Goal: Transaction & Acquisition: Purchase product/service

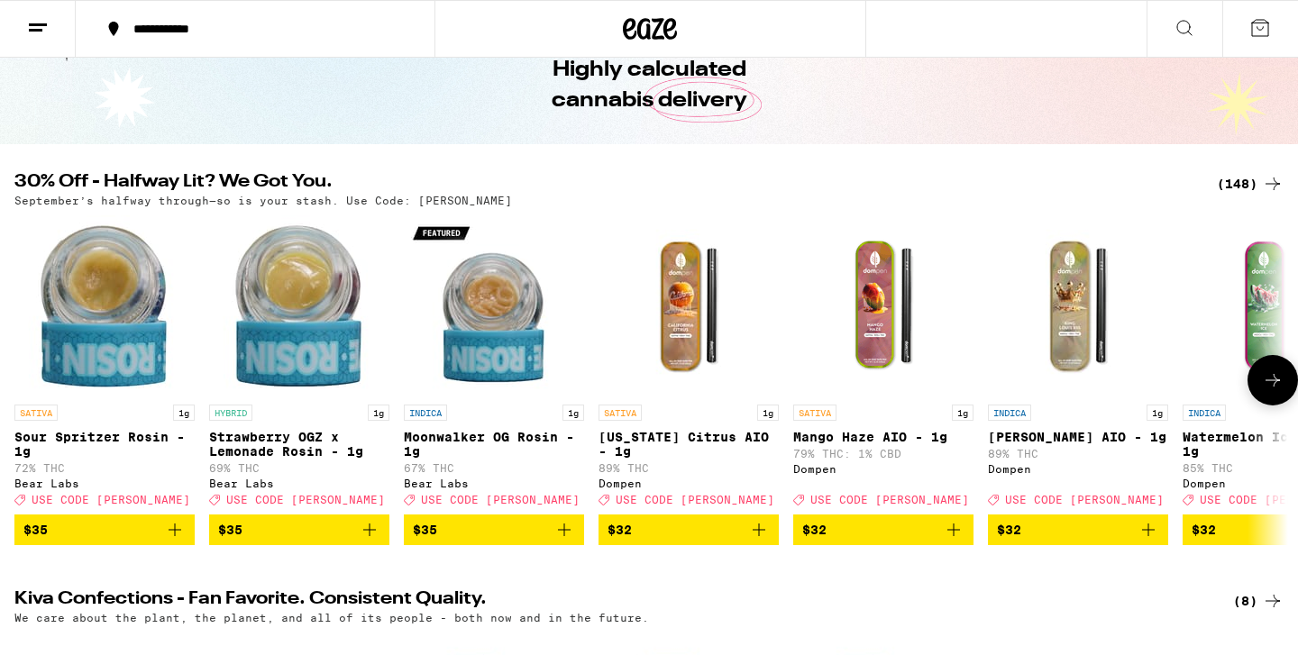
scroll to position [89, 0]
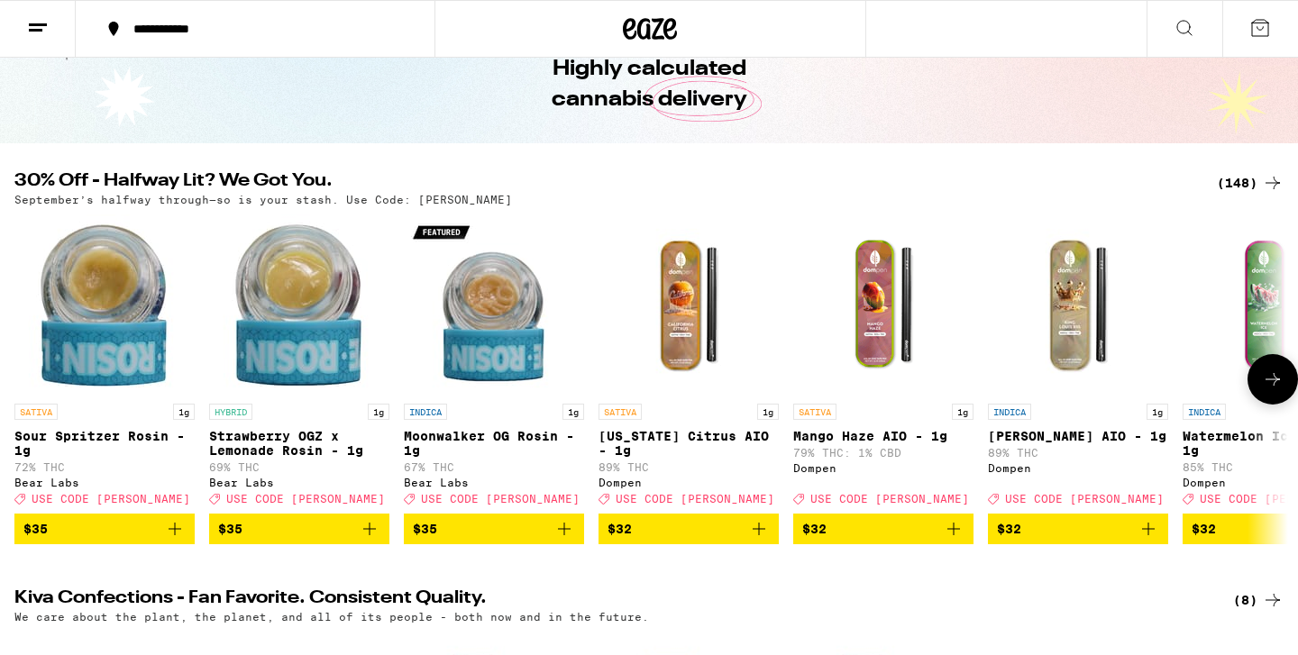
click at [1275, 390] on icon at bounding box center [1273, 380] width 22 height 22
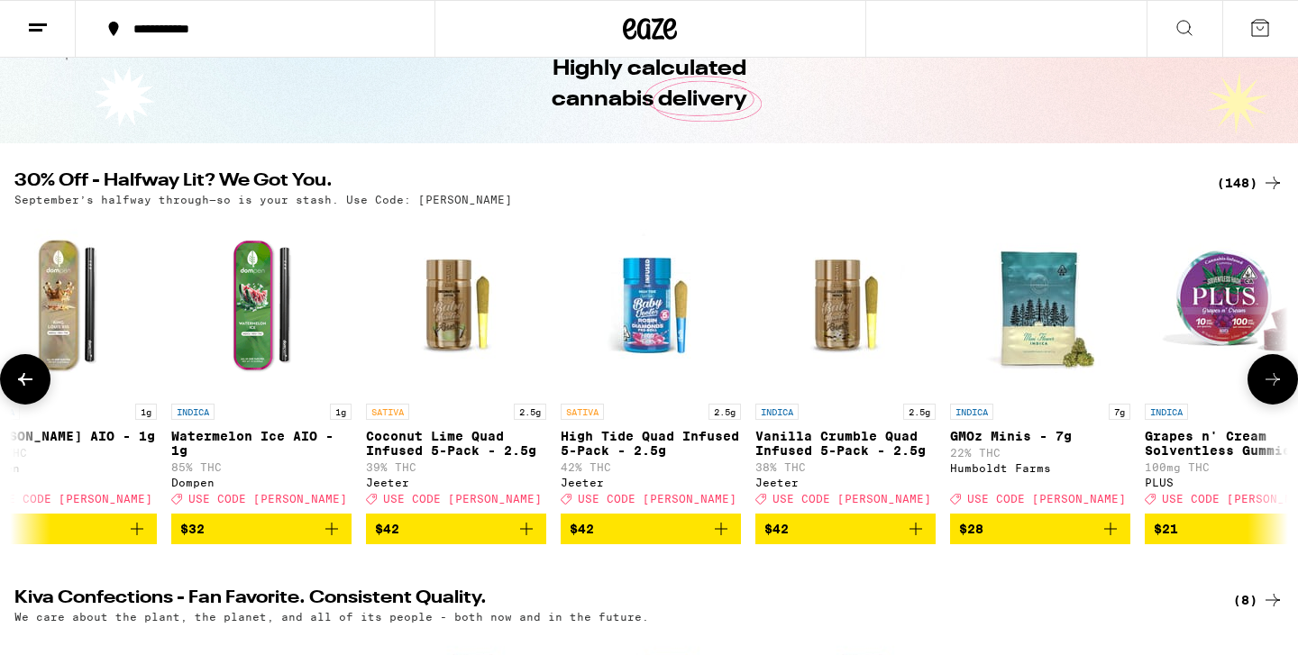
scroll to position [0, 1073]
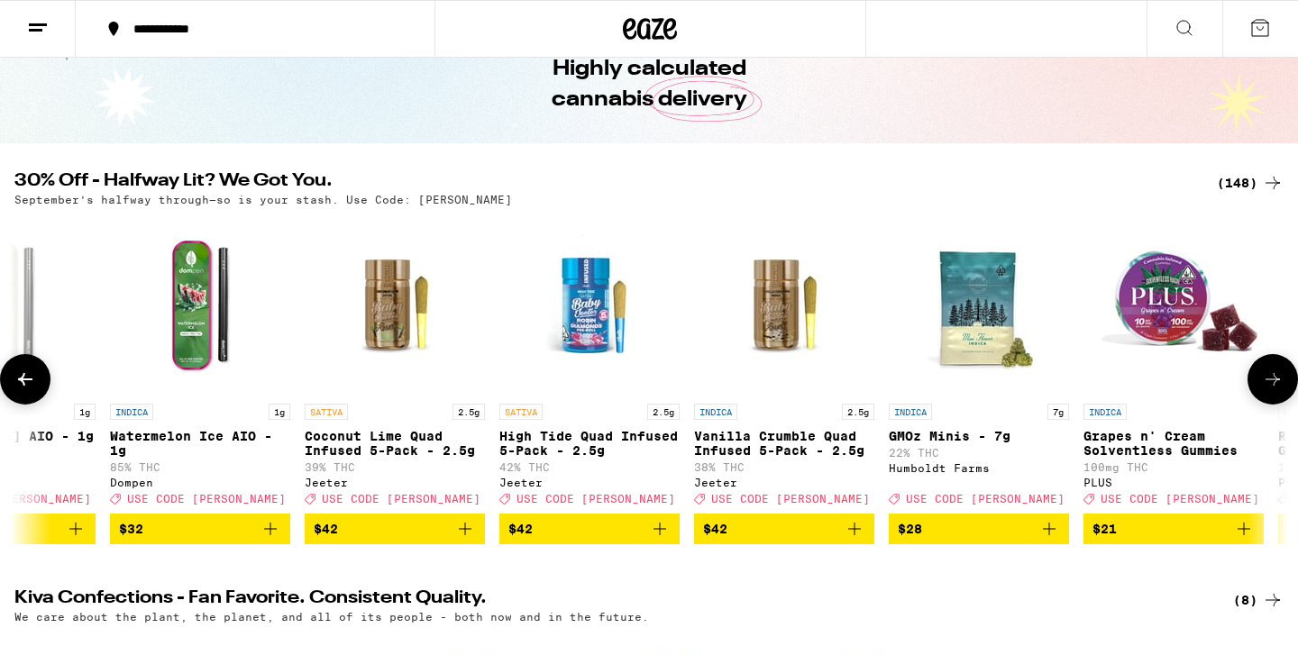
click at [1275, 390] on icon at bounding box center [1273, 380] width 22 height 22
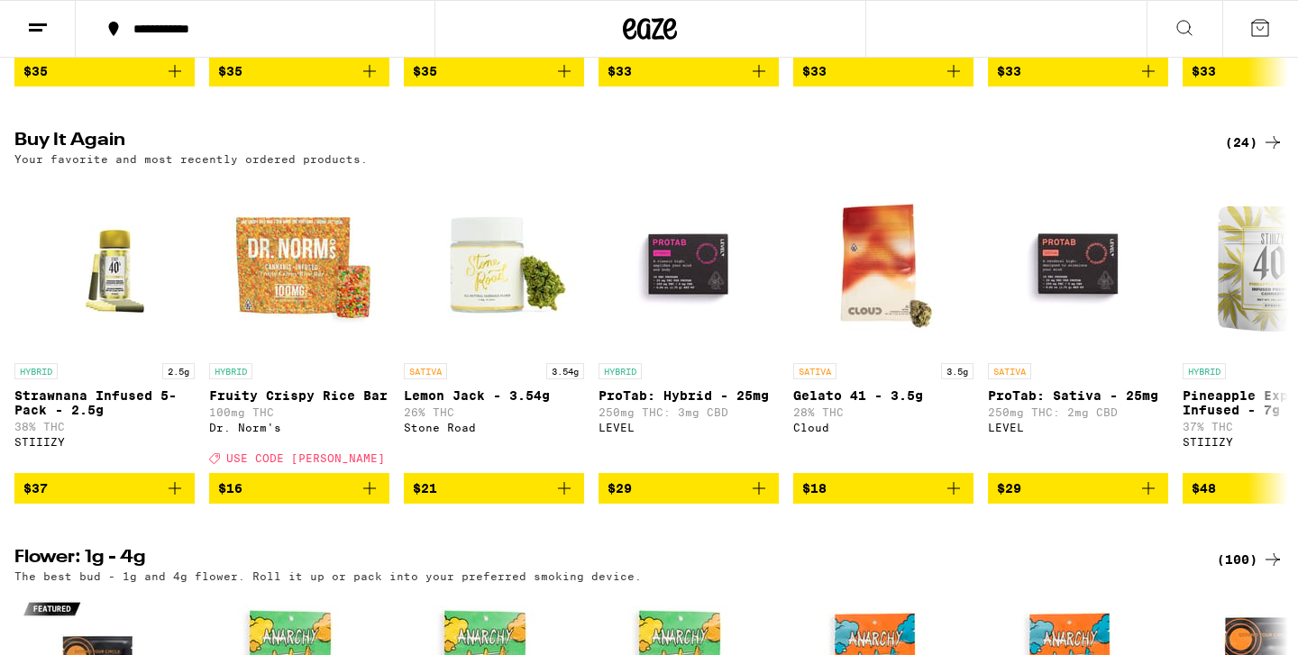
scroll to position [1860, 0]
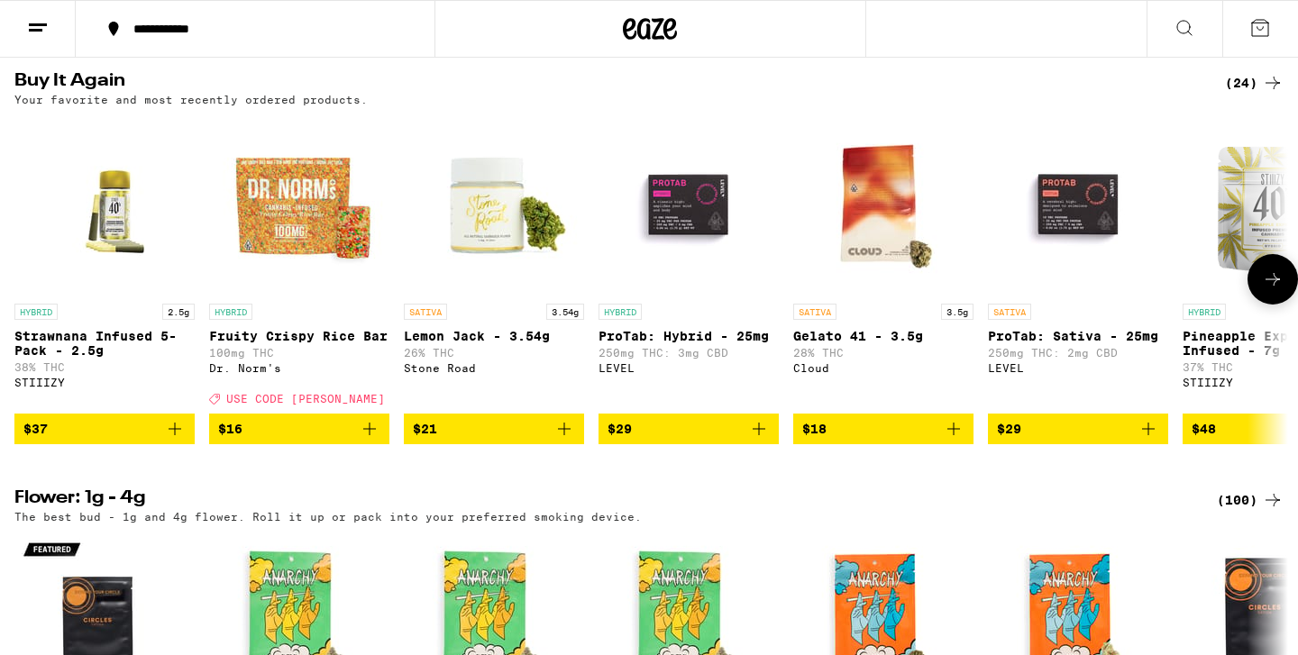
click at [180, 440] on icon "Add to bag" at bounding box center [175, 429] width 22 height 22
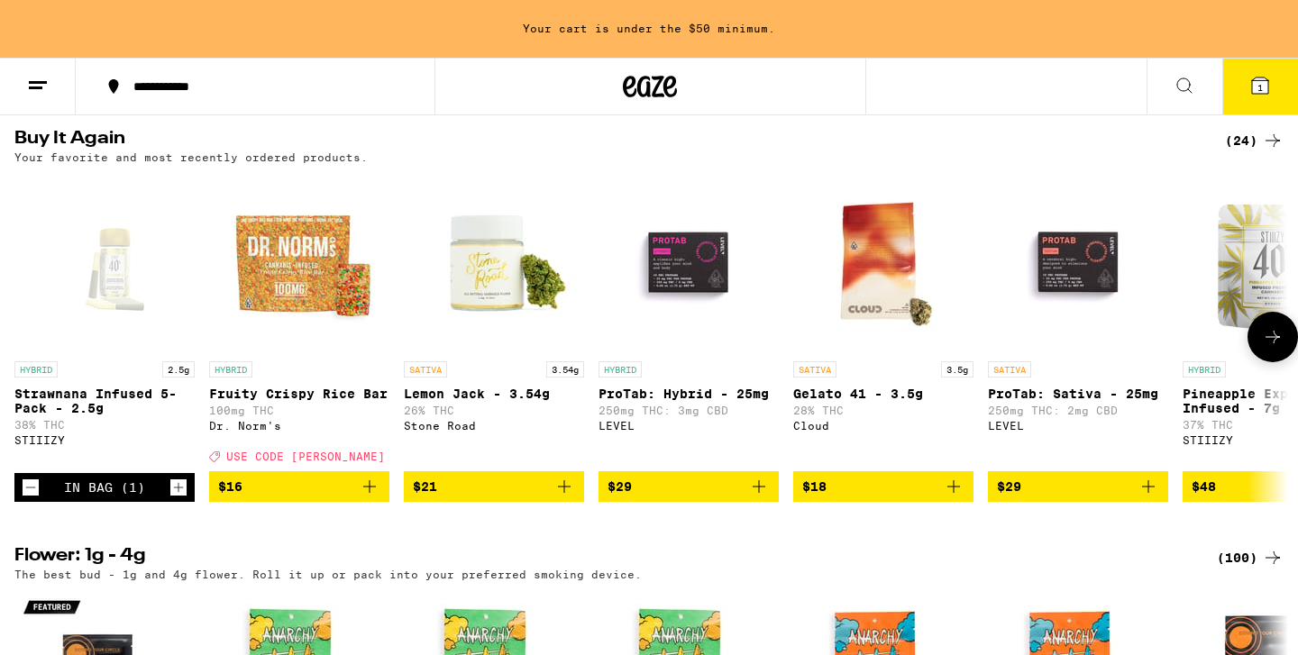
scroll to position [1917, 0]
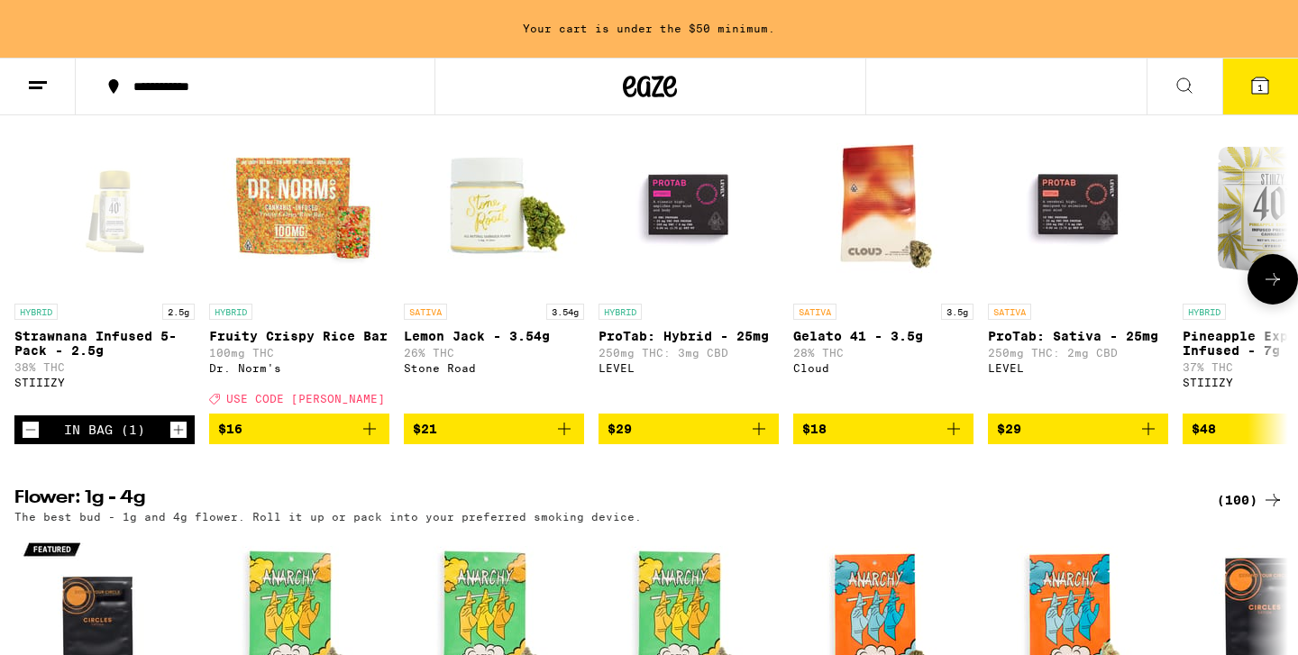
click at [180, 441] on icon "Increment" at bounding box center [178, 430] width 16 height 22
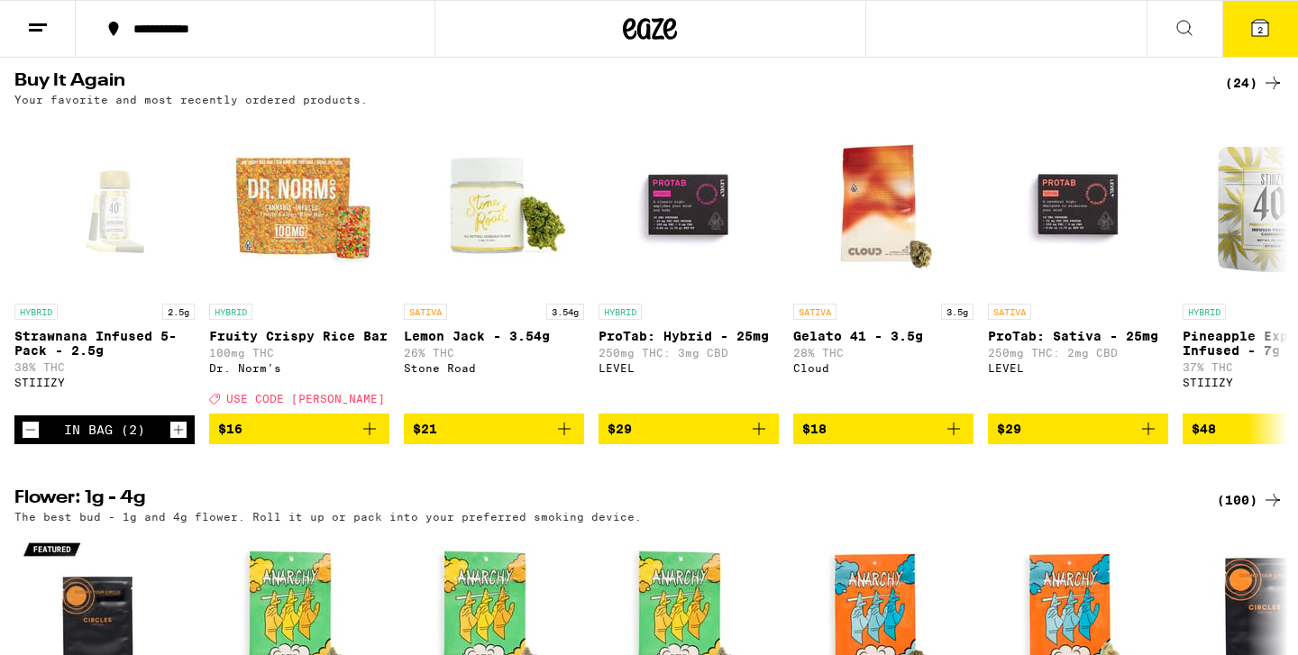
click at [1262, 22] on icon at bounding box center [1260, 28] width 16 height 16
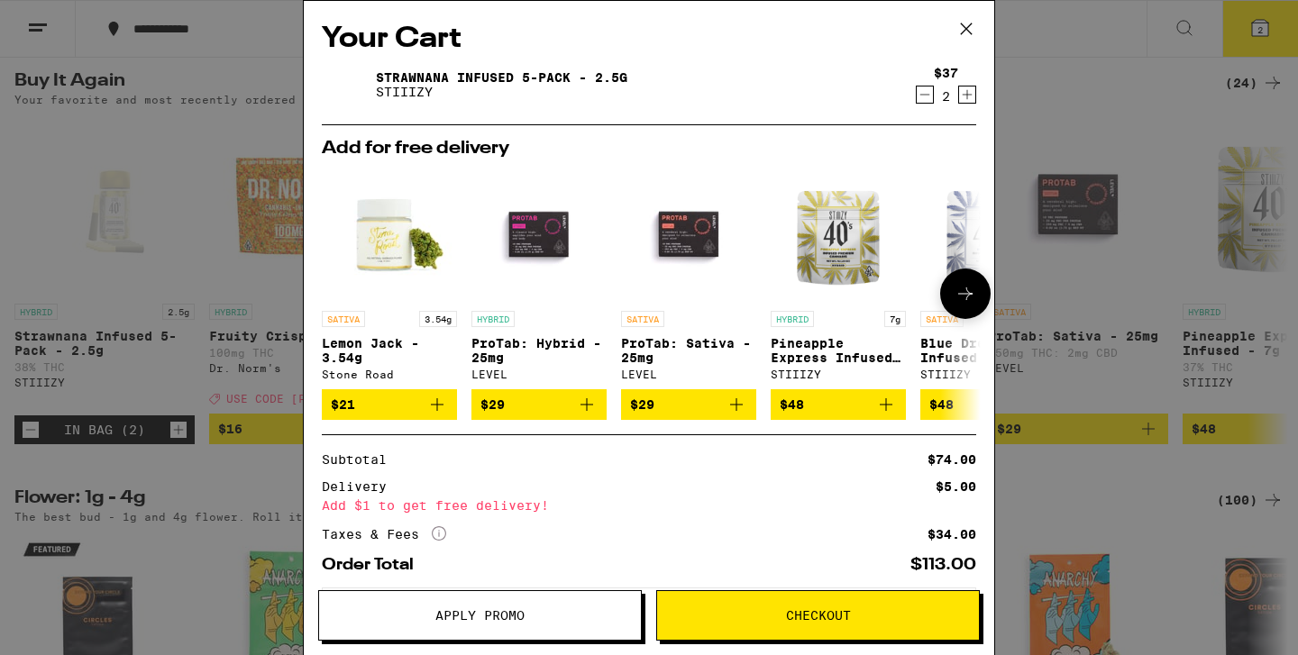
click at [589, 415] on icon "Add to bag" at bounding box center [587, 405] width 22 height 22
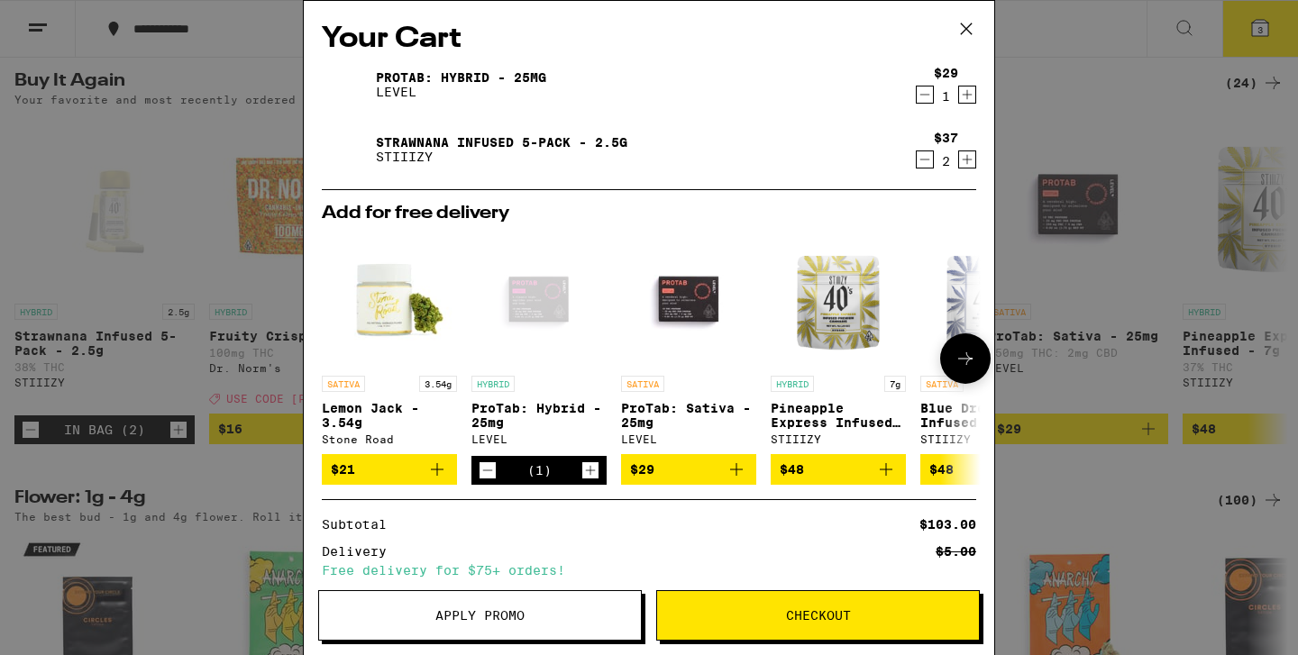
click at [736, 480] on icon "Add to bag" at bounding box center [737, 470] width 22 height 22
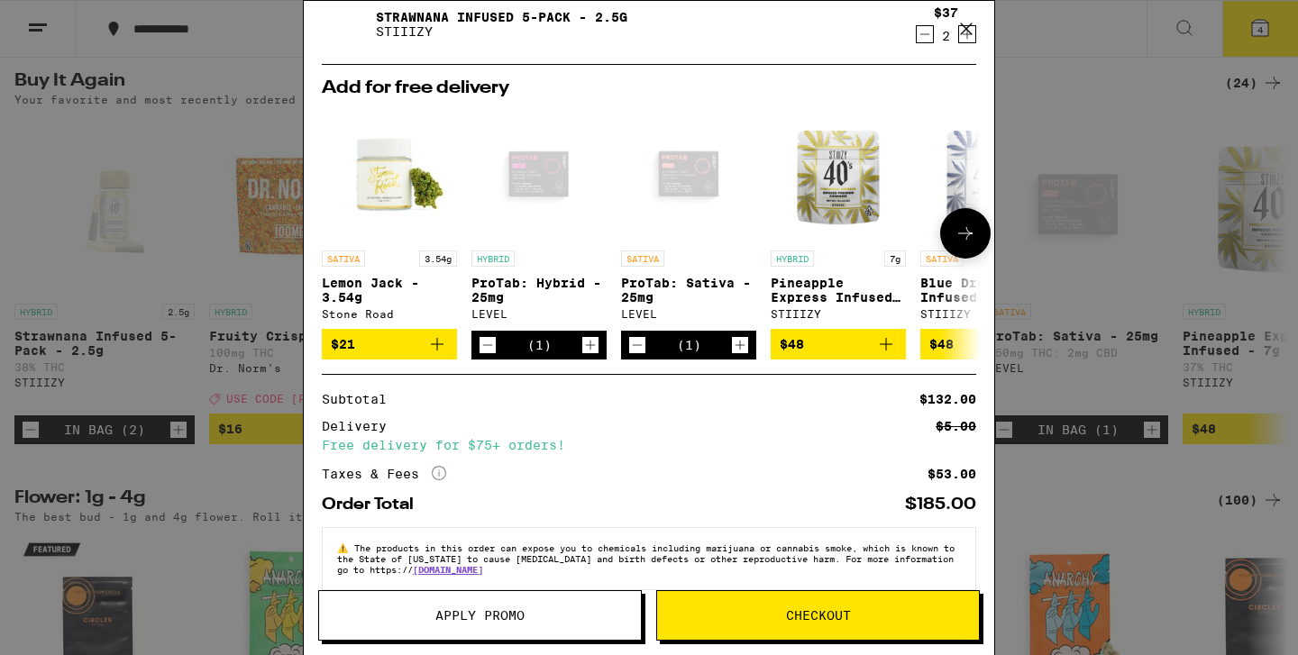
scroll to position [223, 0]
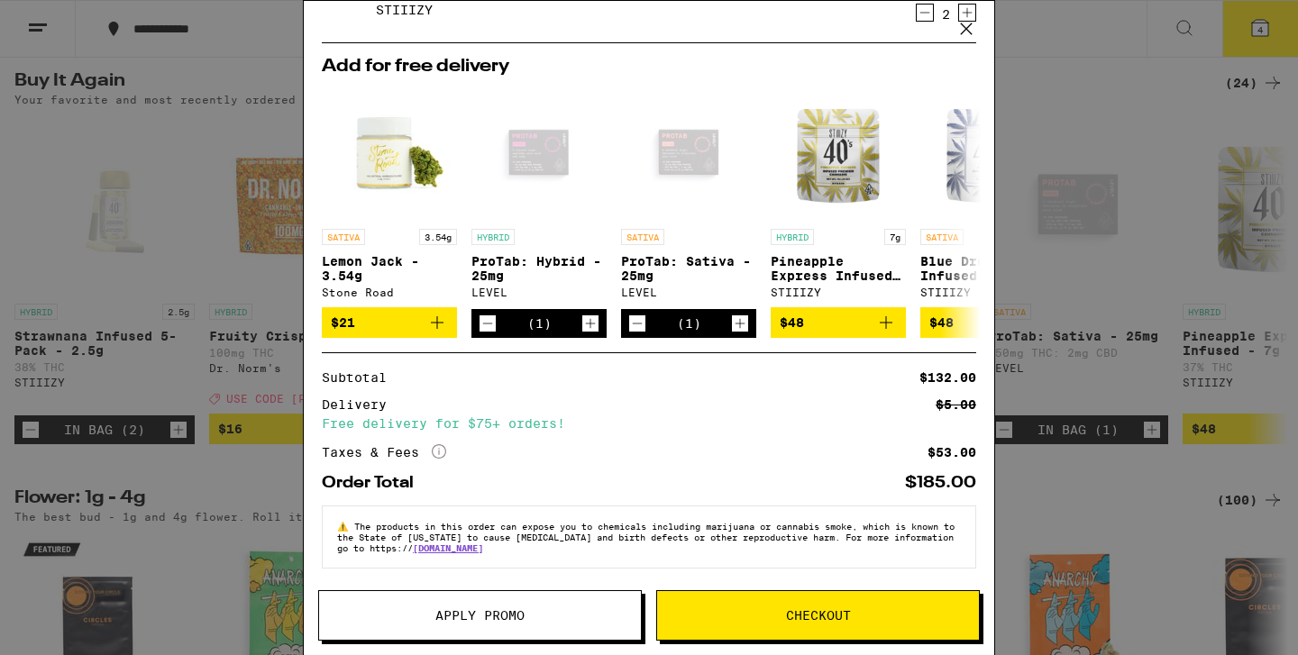
click at [758, 620] on span "Checkout" at bounding box center [818, 615] width 322 height 13
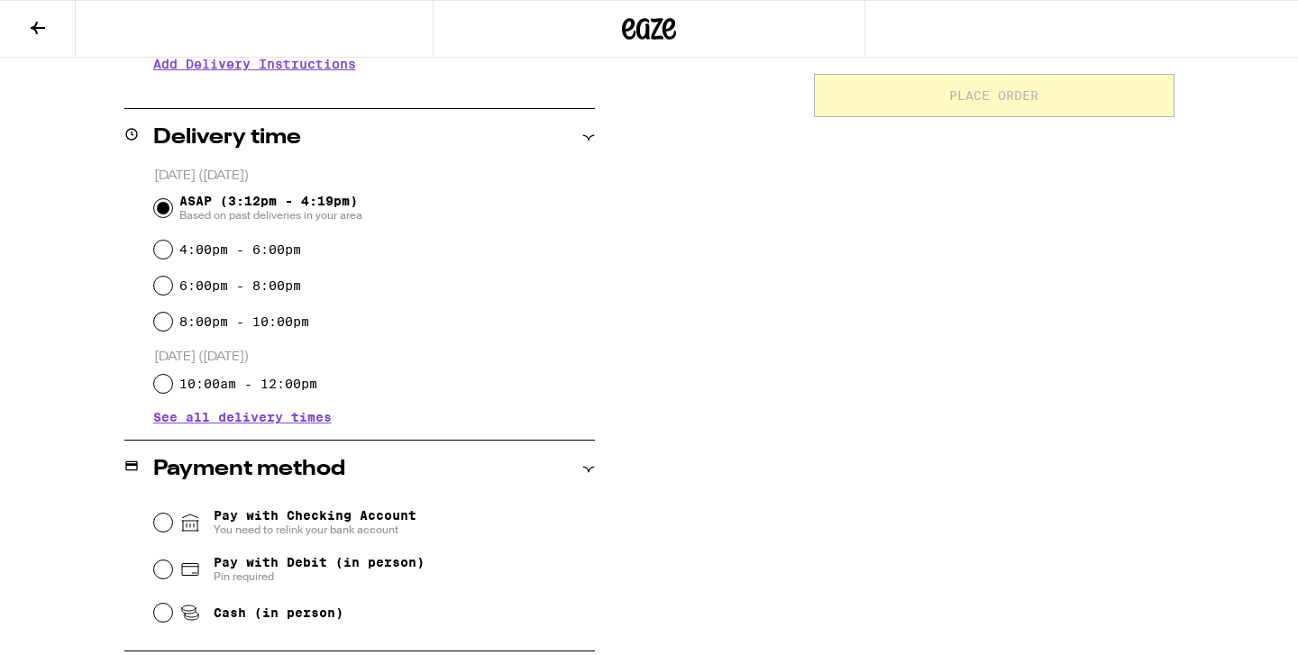
scroll to position [644, 0]
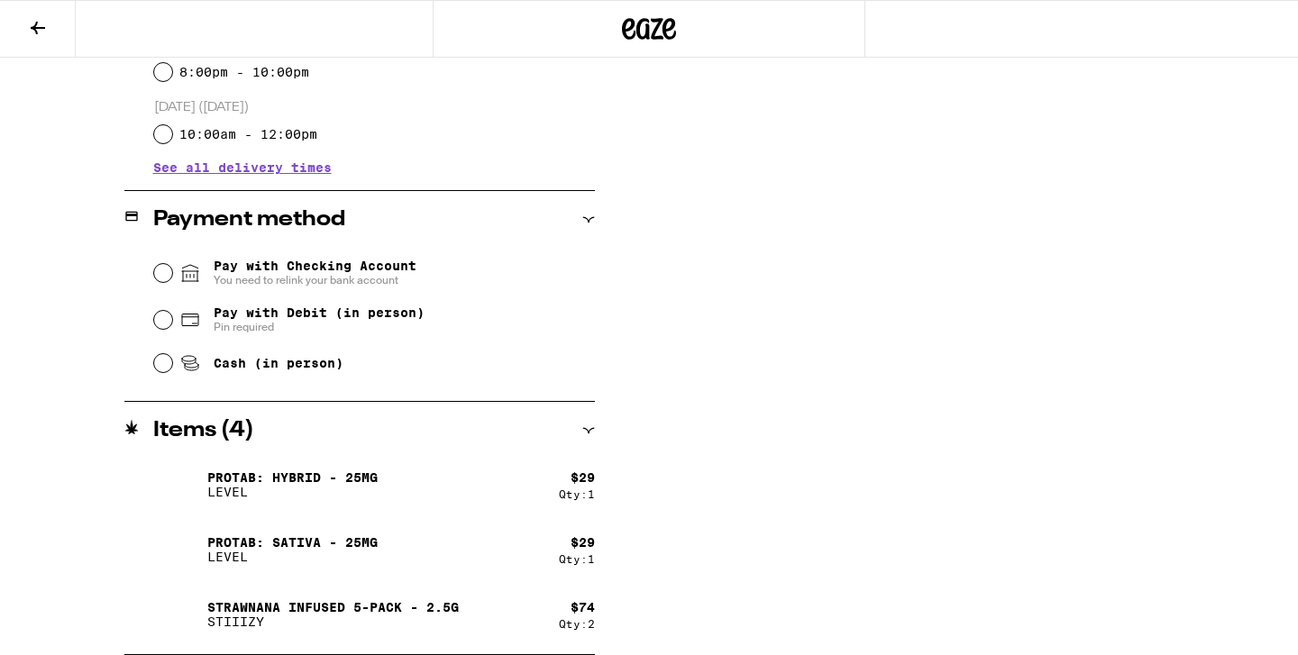
click at [175, 327] on div "Pay with Debit (in person) Pin required" at bounding box center [374, 320] width 441 height 47
click at [166, 326] on input "Pay with Debit (in person) Pin required" at bounding box center [163, 320] width 18 height 18
radio input "true"
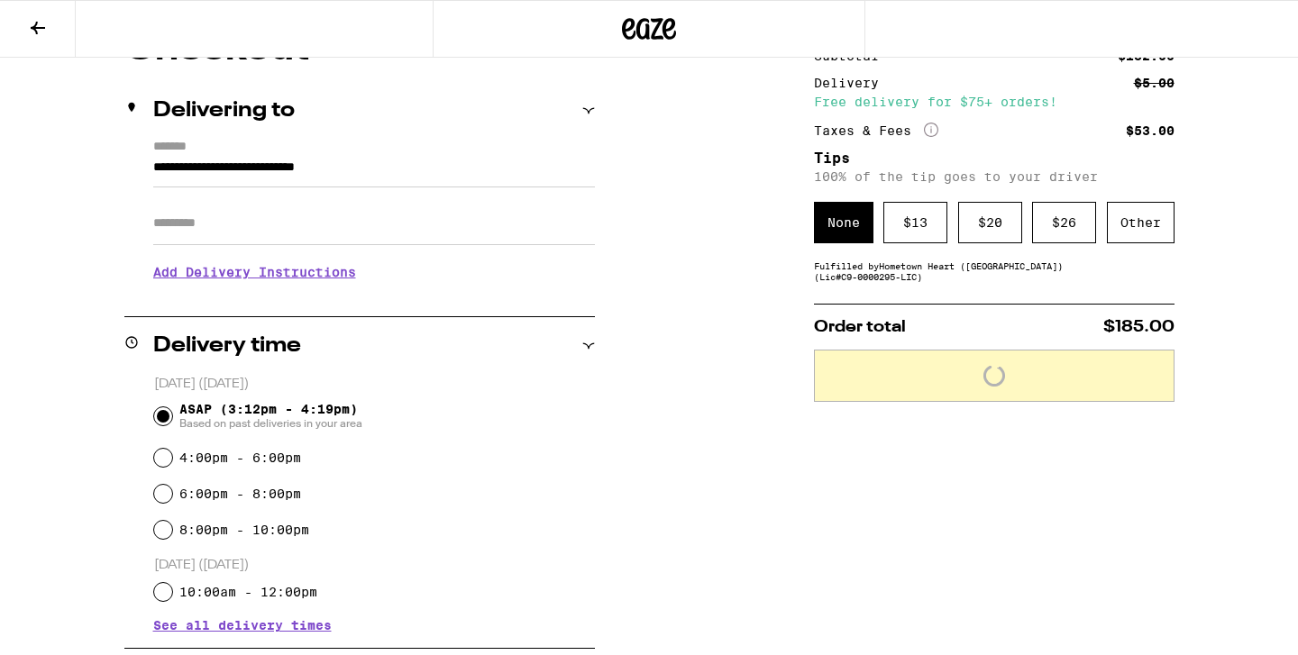
scroll to position [0, 0]
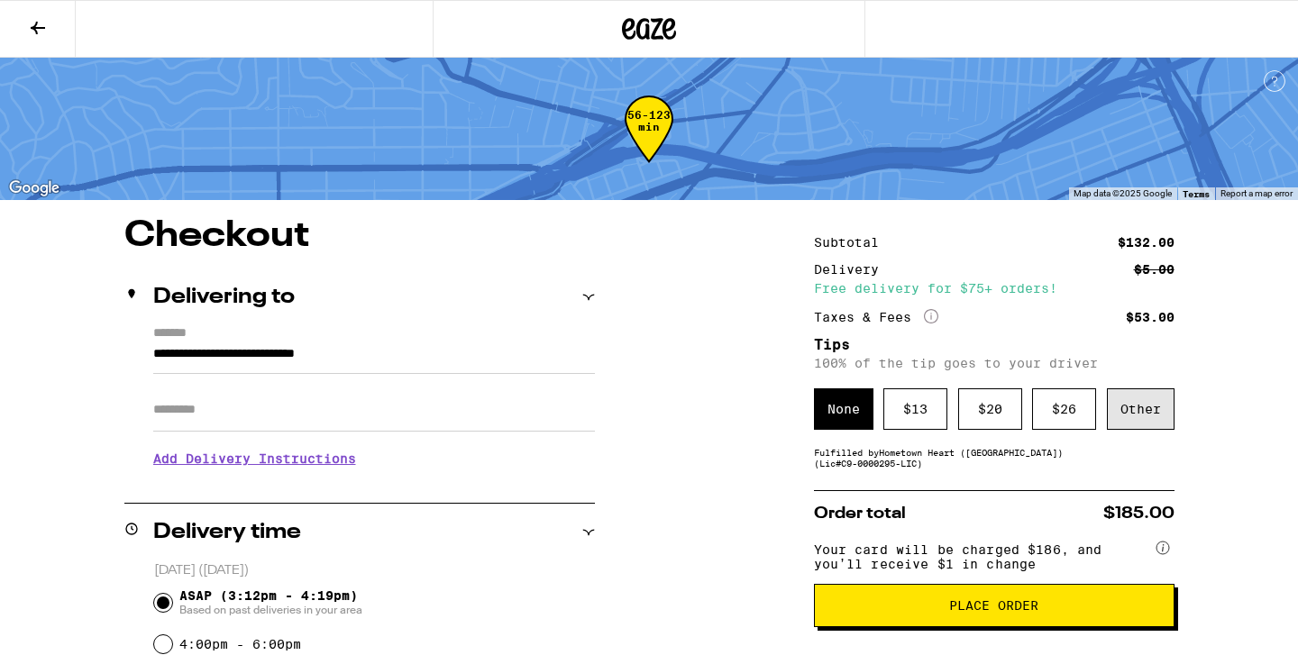
click at [1152, 412] on div "Other" at bounding box center [1141, 408] width 68 height 41
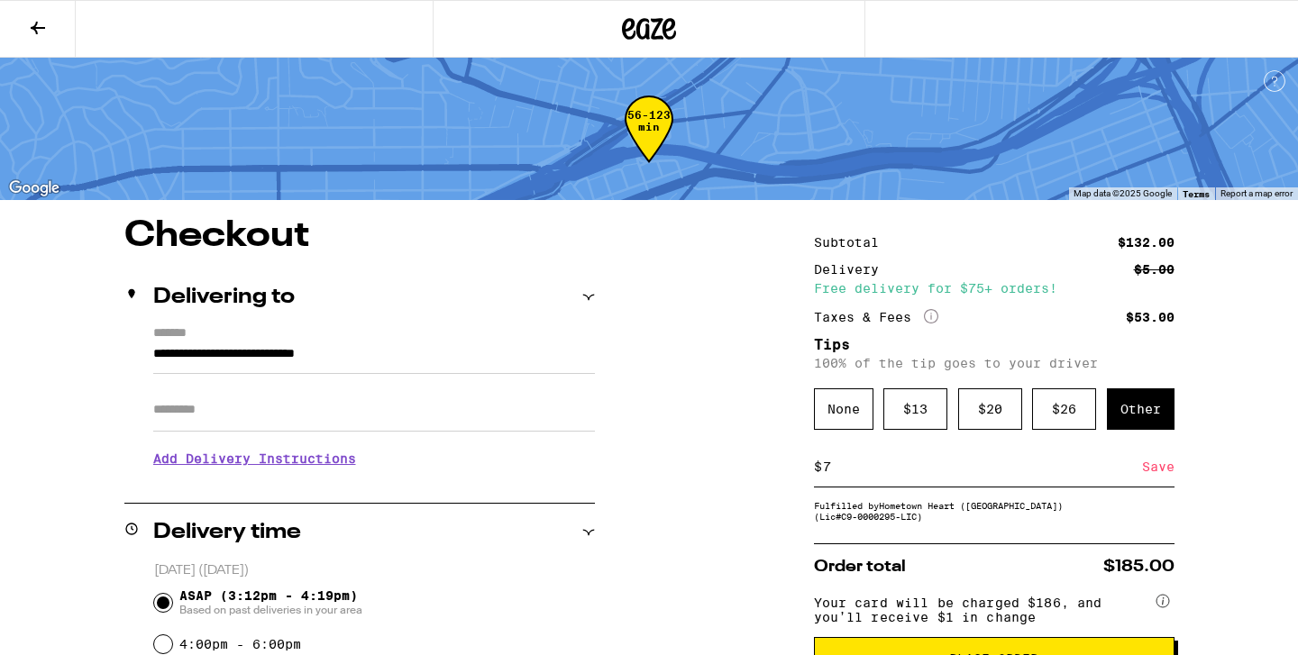
type input "7"
click at [1159, 468] on div "Save" at bounding box center [1158, 467] width 32 height 40
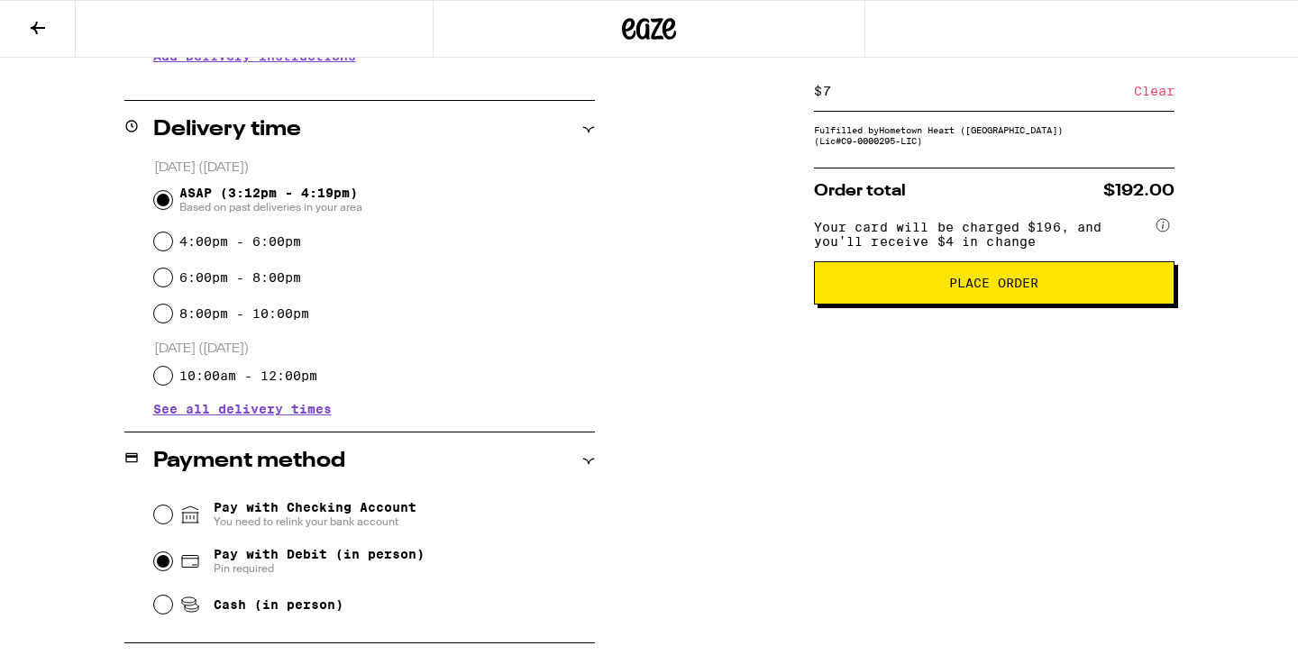
scroll to position [408, 0]
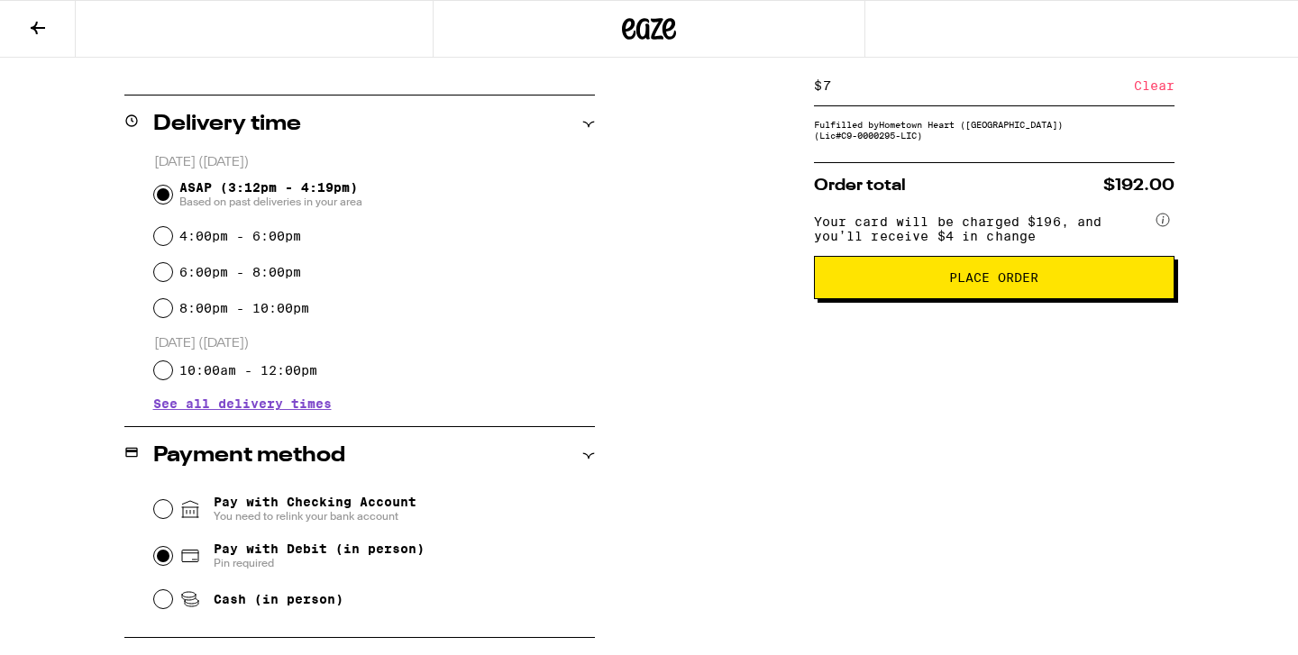
click at [1059, 299] on button "Place Order" at bounding box center [994, 277] width 361 height 43
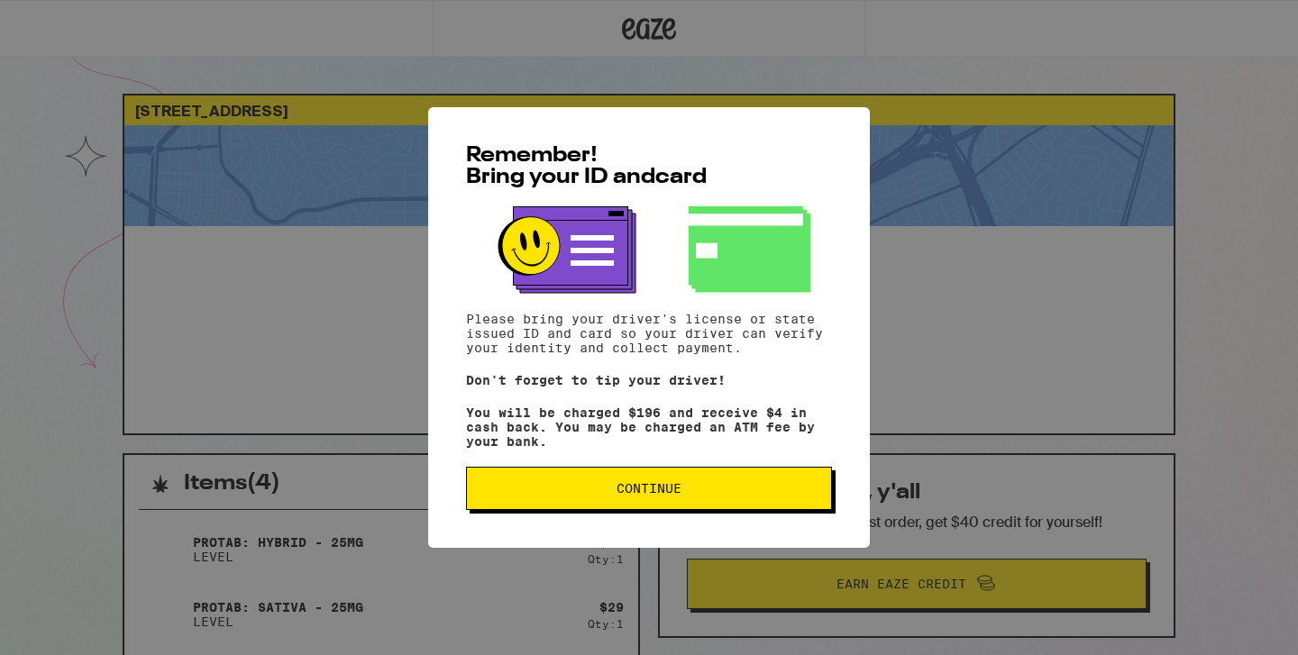
click at [720, 480] on button "Continue" at bounding box center [649, 488] width 366 height 43
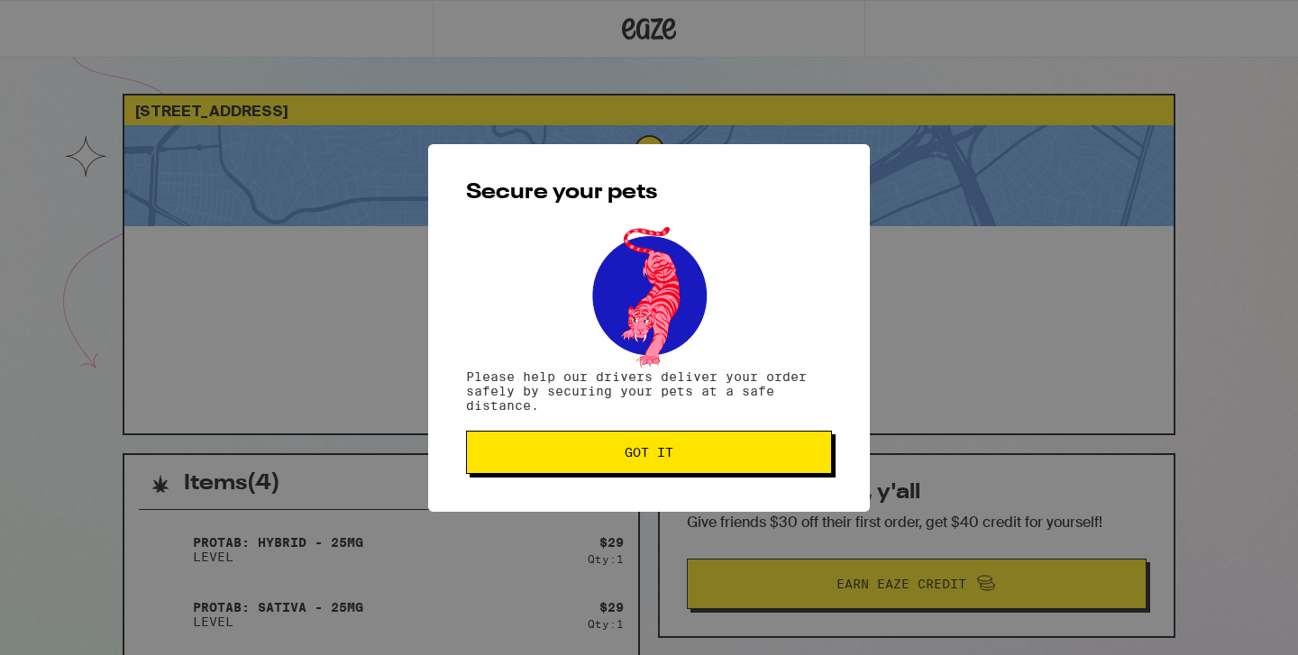
click at [717, 453] on span "Got it" at bounding box center [648, 452] width 335 height 13
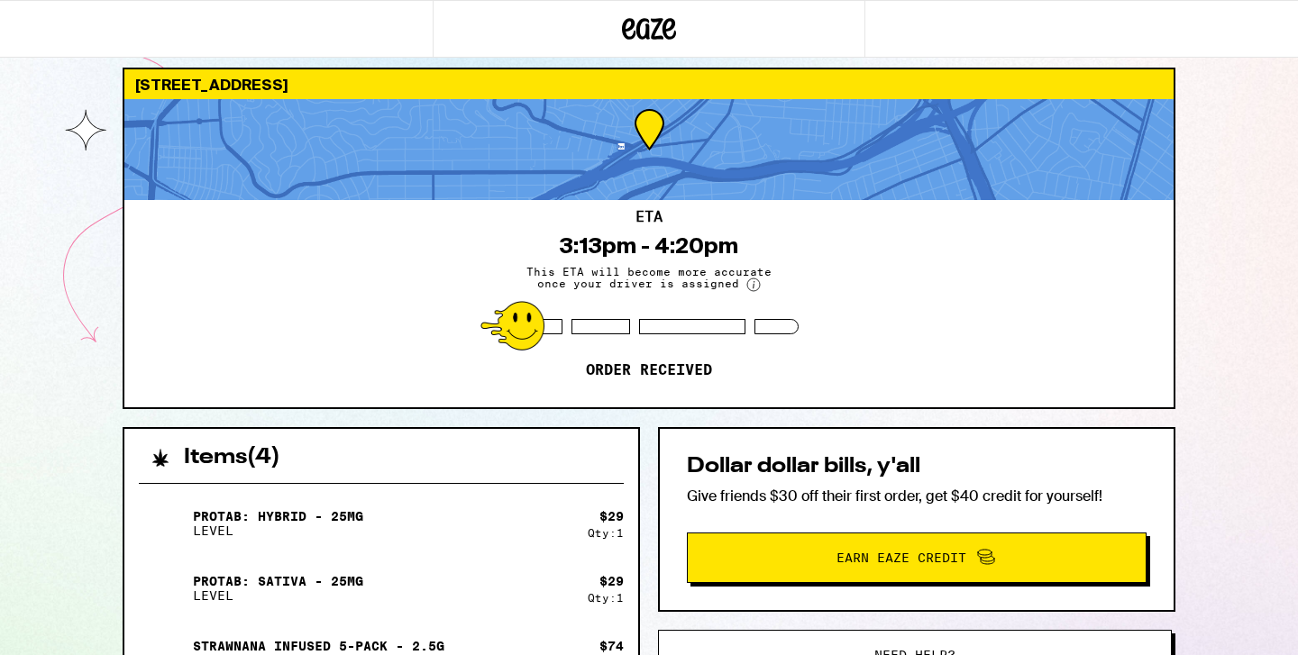
scroll to position [28, 0]
